Goal: Information Seeking & Learning: Compare options

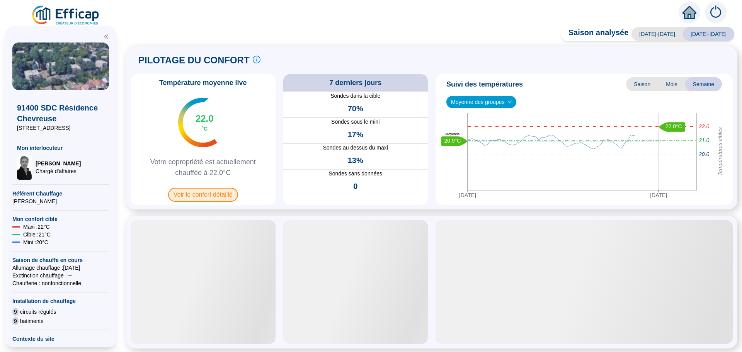
click at [200, 199] on span "Voir le confort détaillé" at bounding box center [203, 195] width 70 height 14
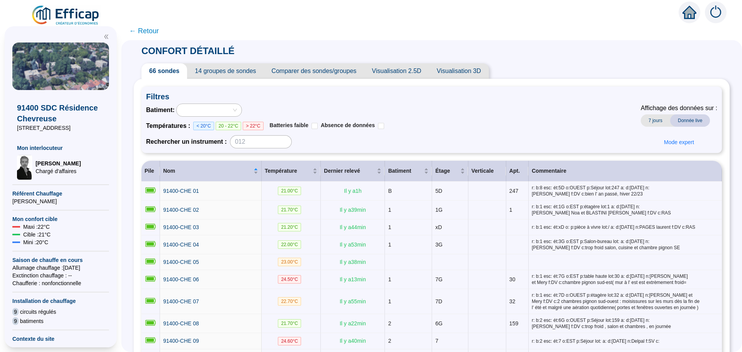
click at [323, 73] on span "Comparer des sondes/groupes" at bounding box center [314, 70] width 100 height 15
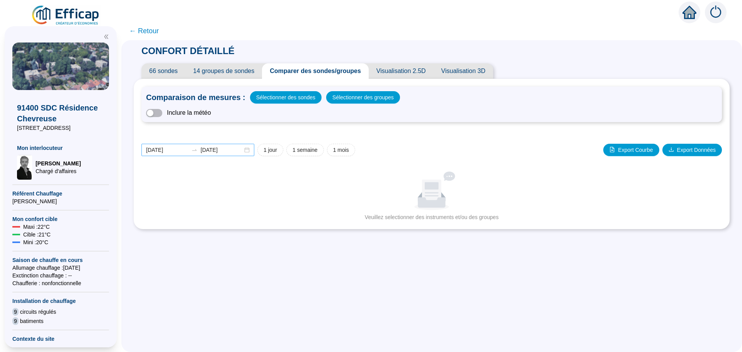
click at [249, 150] on div "[DATE] [DATE]" at bounding box center [197, 150] width 113 height 12
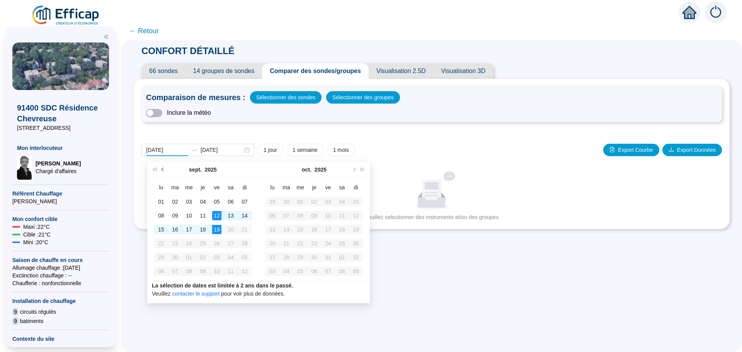
click at [161, 171] on button "Mois précédent (PageUp)" at bounding box center [163, 169] width 8 height 15
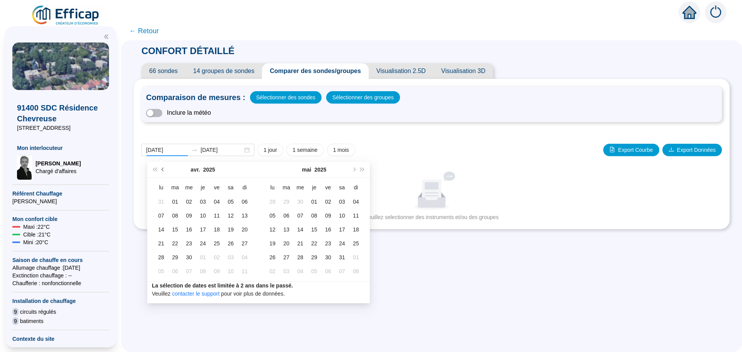
click at [161, 171] on button "Mois précédent (PageUp)" at bounding box center [163, 169] width 8 height 15
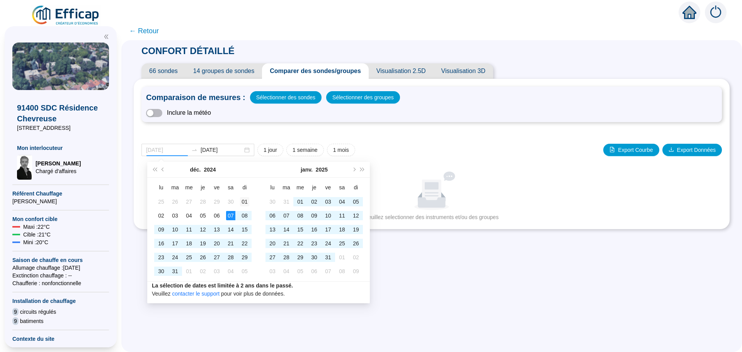
type input "[DATE]"
click at [241, 200] on div "01" at bounding box center [244, 201] width 9 height 9
type input "[DATE]"
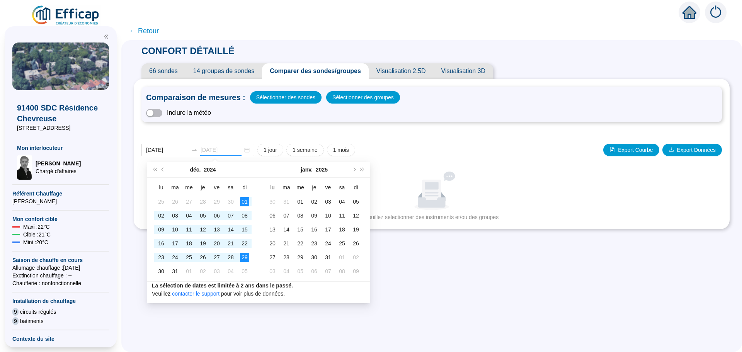
click at [245, 258] on div "29" at bounding box center [244, 257] width 9 height 9
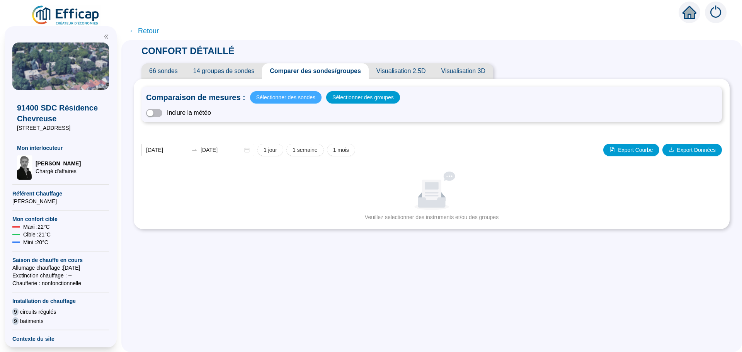
click at [285, 98] on span "Sélectionner des sondes" at bounding box center [285, 97] width 59 height 11
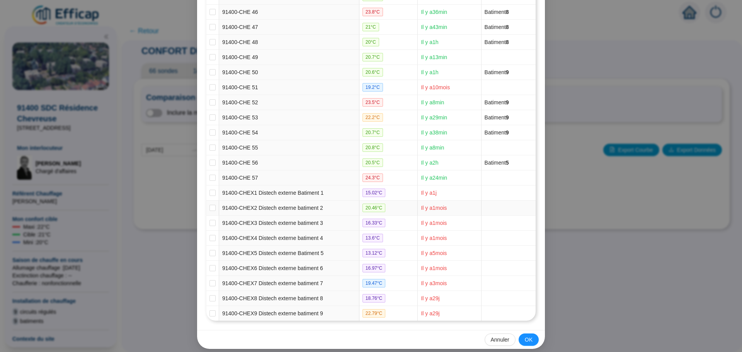
scroll to position [791, 0]
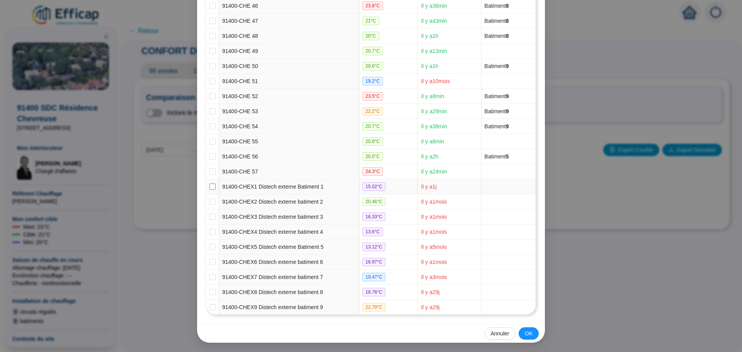
click at [210, 187] on input "checkbox" at bounding box center [212, 186] width 6 height 6
checkbox input "true"
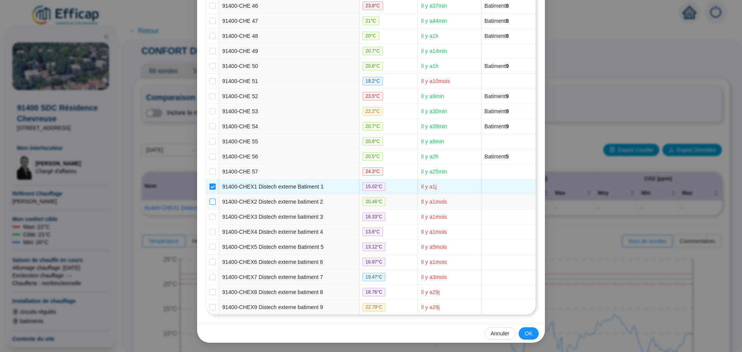
click at [209, 202] on input "checkbox" at bounding box center [212, 202] width 6 height 6
checkbox input "true"
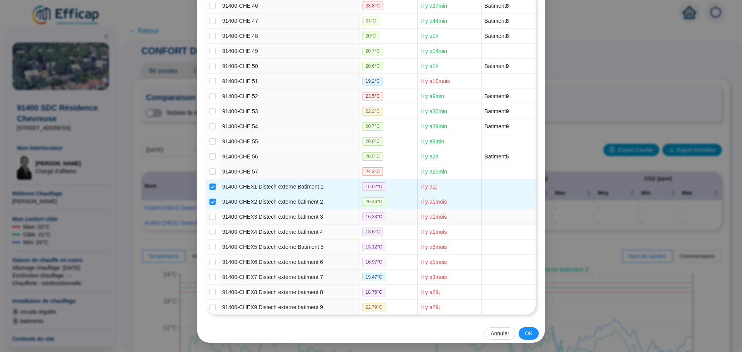
click at [209, 219] on input "checkbox" at bounding box center [212, 217] width 6 height 6
checkbox input "true"
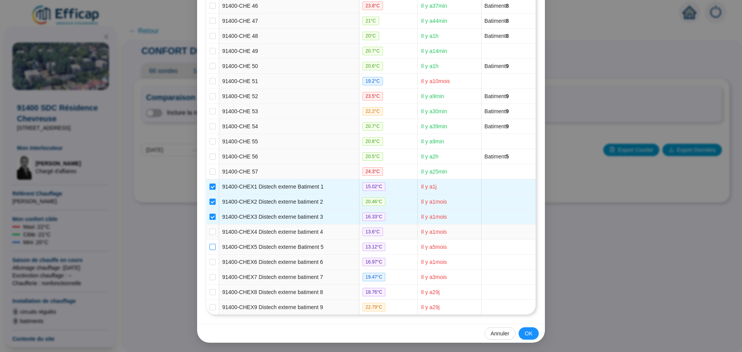
click at [209, 231] on input "checkbox" at bounding box center [212, 232] width 6 height 6
checkbox input "true"
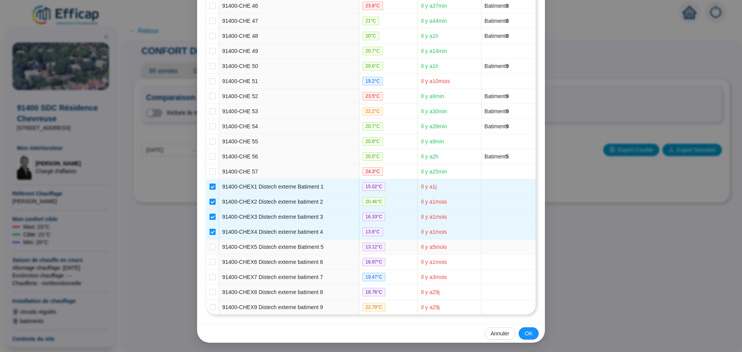
drag, startPoint x: 211, startPoint y: 248, endPoint x: 207, endPoint y: 255, distance: 7.3
click at [211, 248] on input "checkbox" at bounding box center [212, 247] width 6 height 6
checkbox input "true"
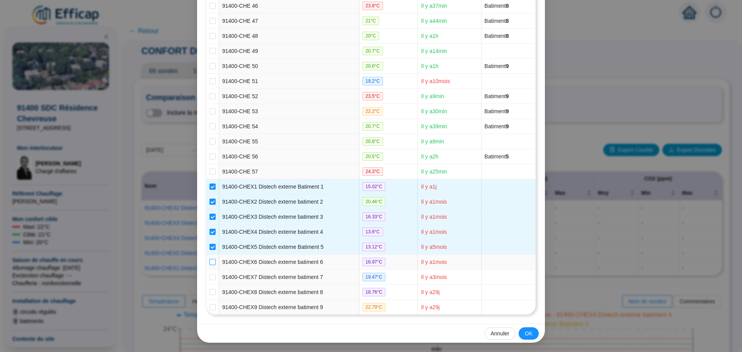
click at [210, 263] on input "checkbox" at bounding box center [212, 262] width 6 height 6
checkbox input "true"
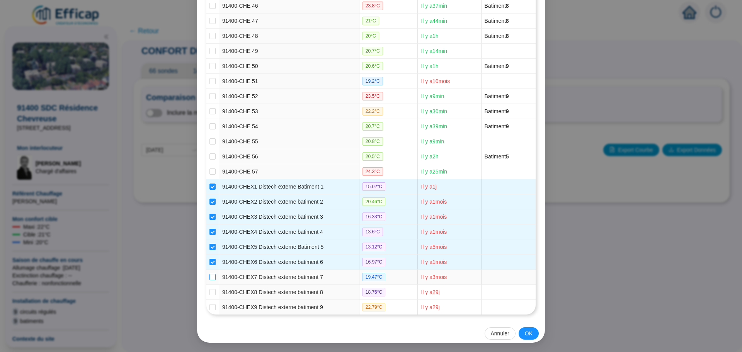
click at [211, 278] on input "checkbox" at bounding box center [212, 277] width 6 height 6
checkbox input "true"
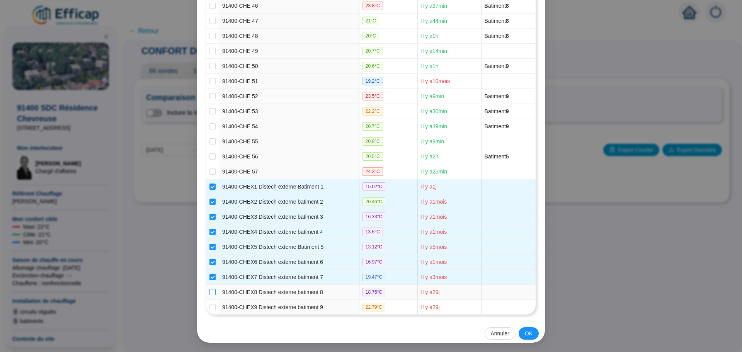
click at [209, 293] on input "checkbox" at bounding box center [212, 292] width 6 height 6
checkbox input "true"
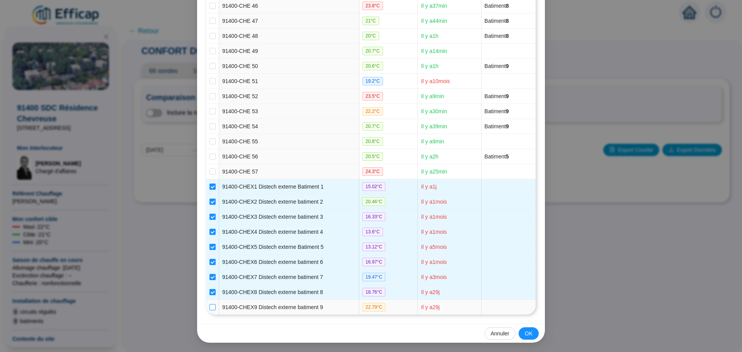
click at [209, 304] on label at bounding box center [212, 307] width 6 height 8
click at [209, 304] on input "checkbox" at bounding box center [212, 307] width 6 height 6
checkbox input "true"
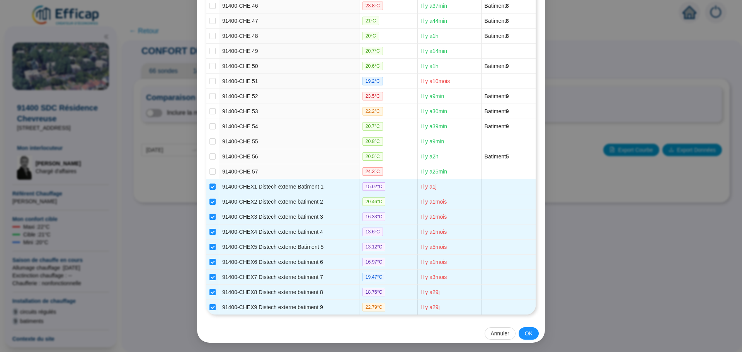
click at [527, 332] on span "OK" at bounding box center [529, 333] width 8 height 8
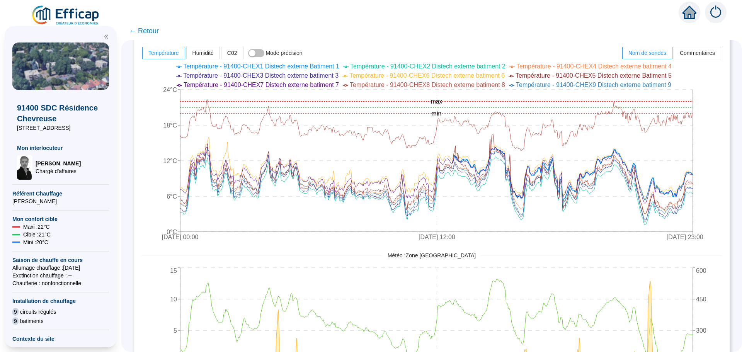
scroll to position [309, 0]
